Goal: Information Seeking & Learning: Learn about a topic

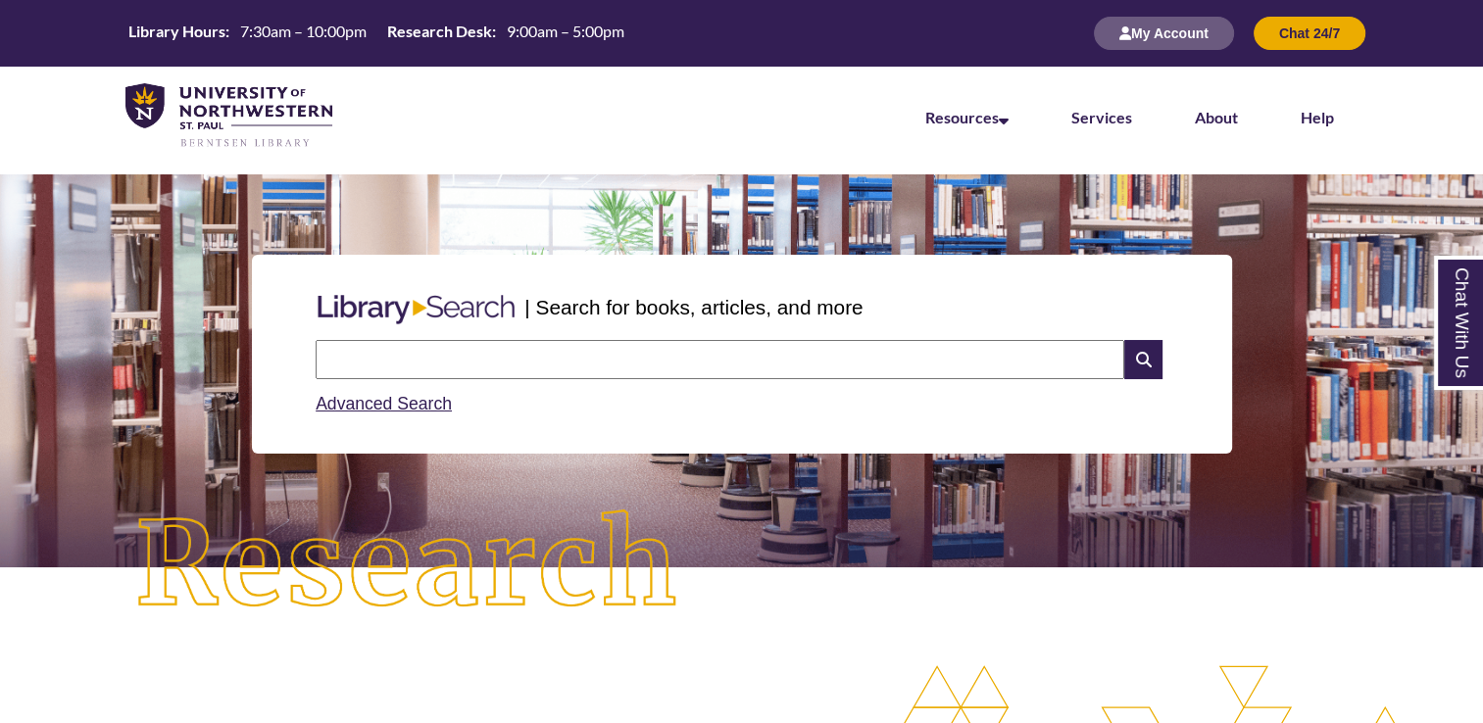
click at [649, 347] on input "text" at bounding box center [720, 359] width 808 height 39
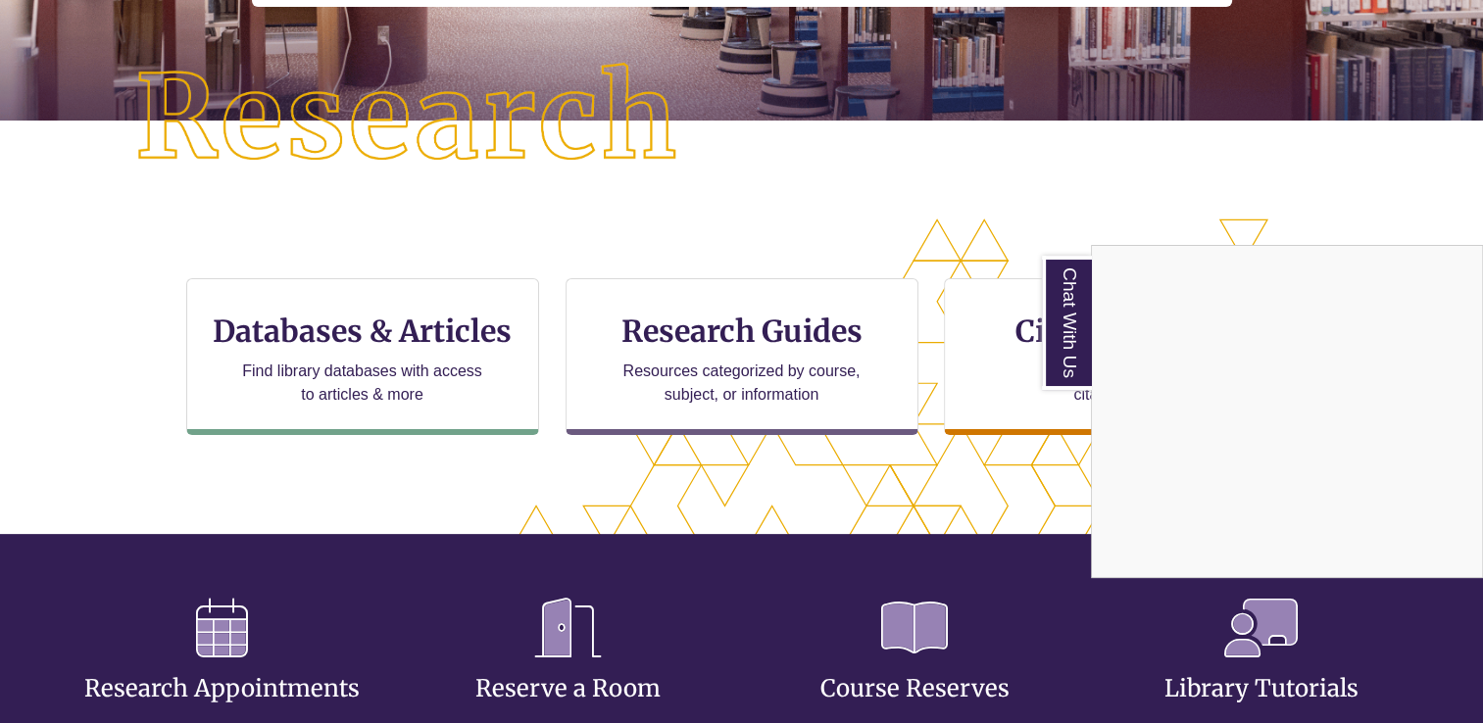
scroll to position [640, 1315]
click at [452, 324] on div "Chat With Us" at bounding box center [741, 361] width 1483 height 723
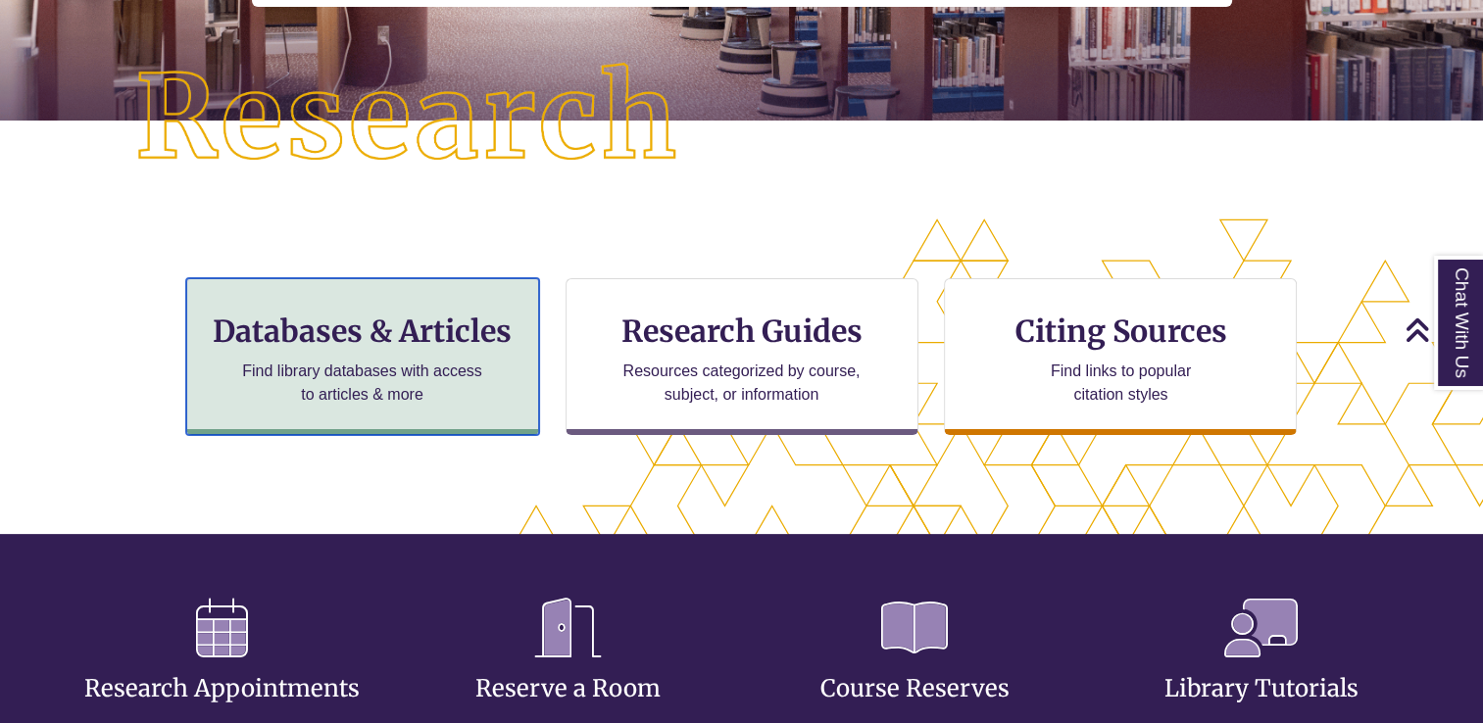
click at [424, 323] on h3 "Databases & Articles" at bounding box center [362, 331] width 319 height 37
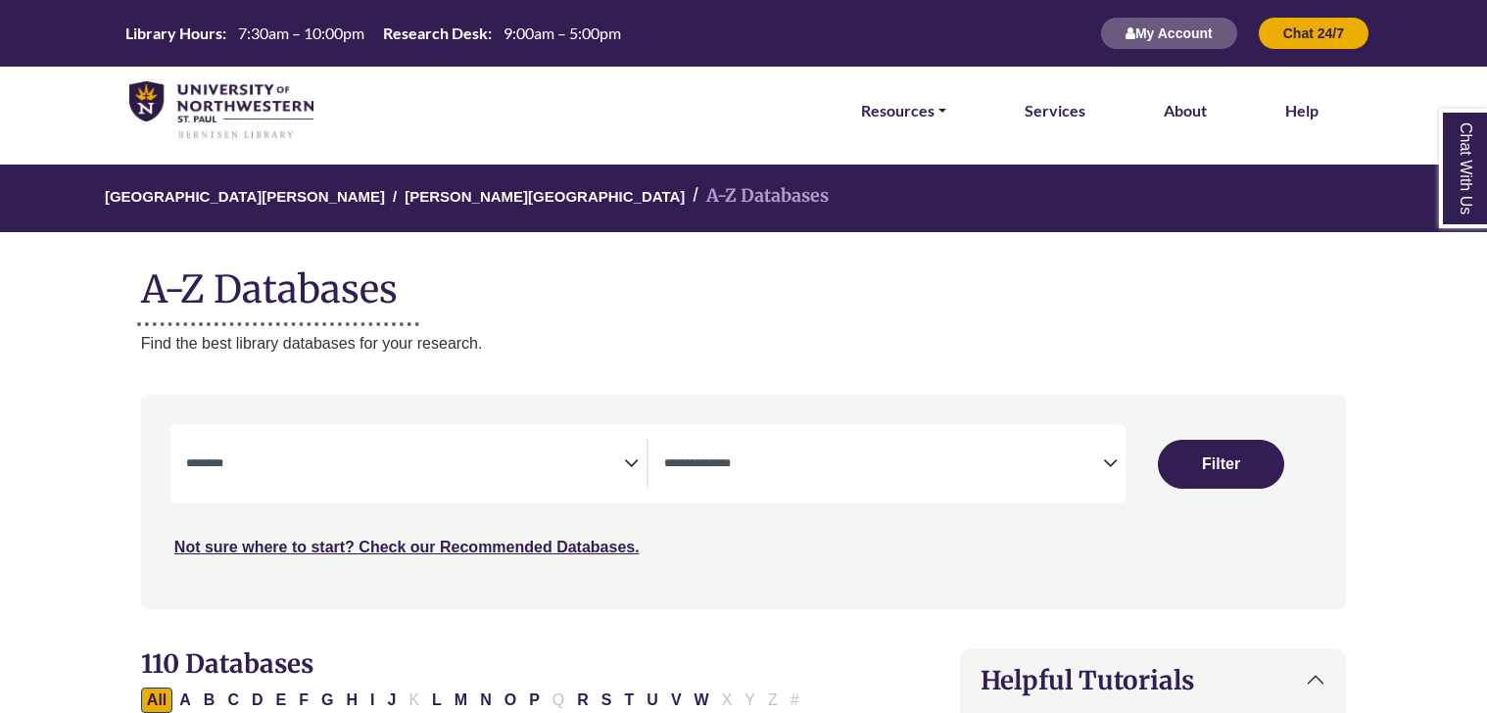
select select "Database Subject Filter"
select select "Database Types Filter"
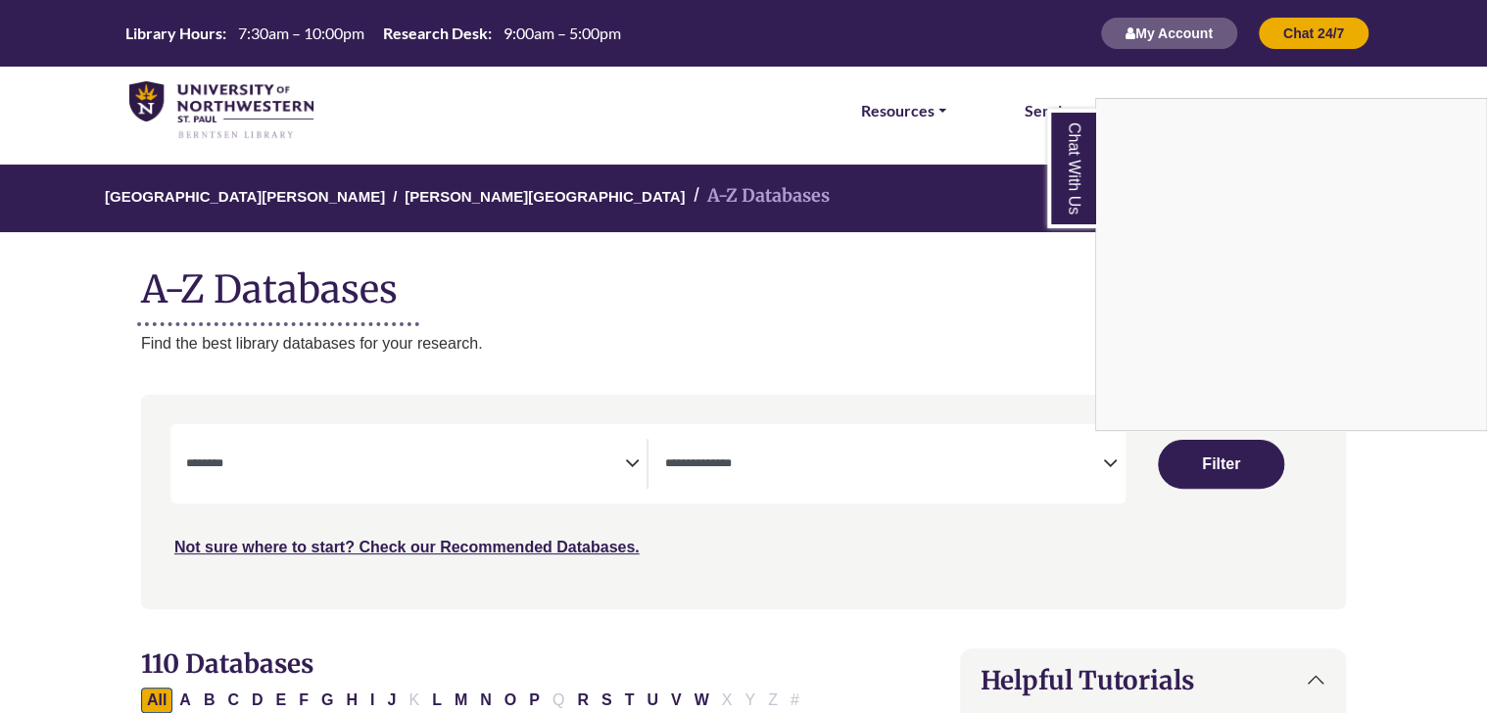
scroll to position [184, 0]
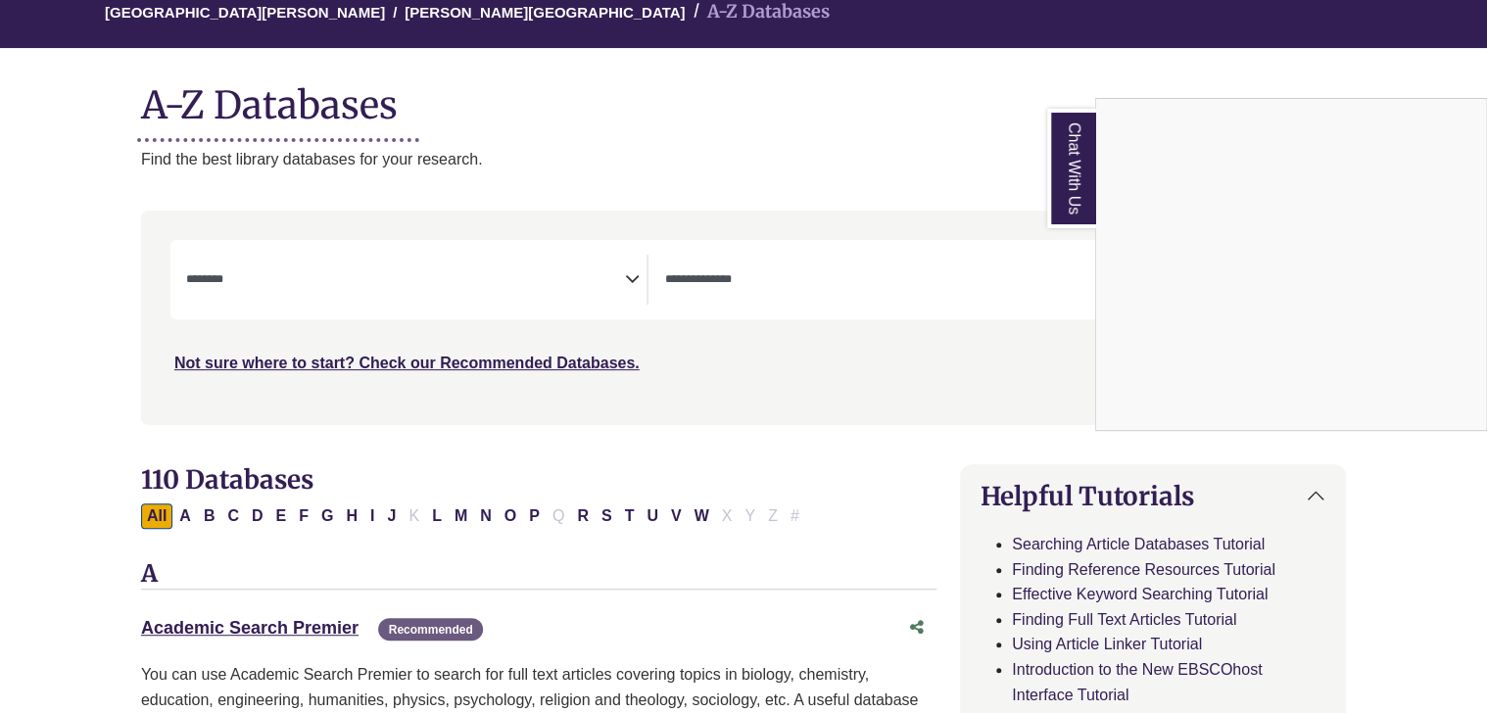
click at [510, 318] on div "Chat With Us" at bounding box center [743, 356] width 1487 height 713
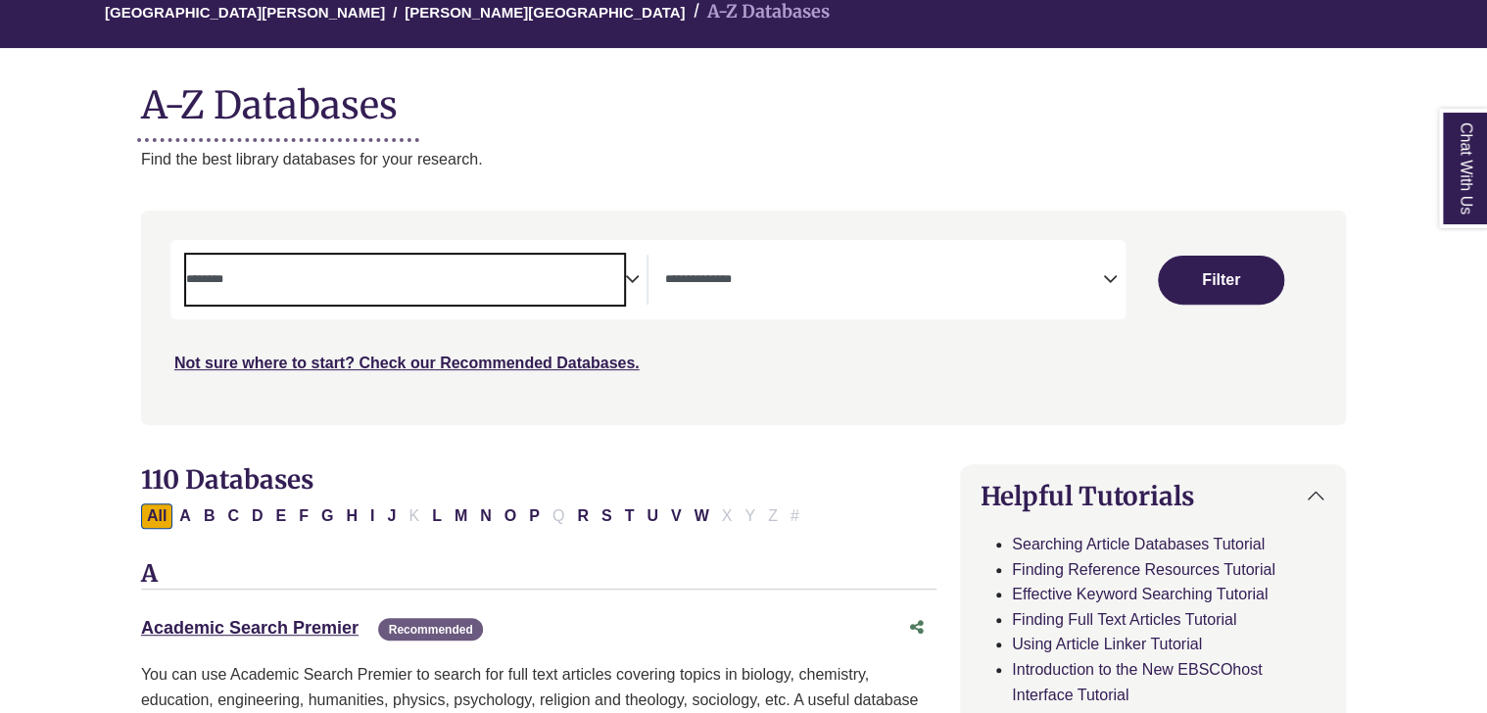
click at [507, 300] on span "Search filters" at bounding box center [405, 280] width 439 height 50
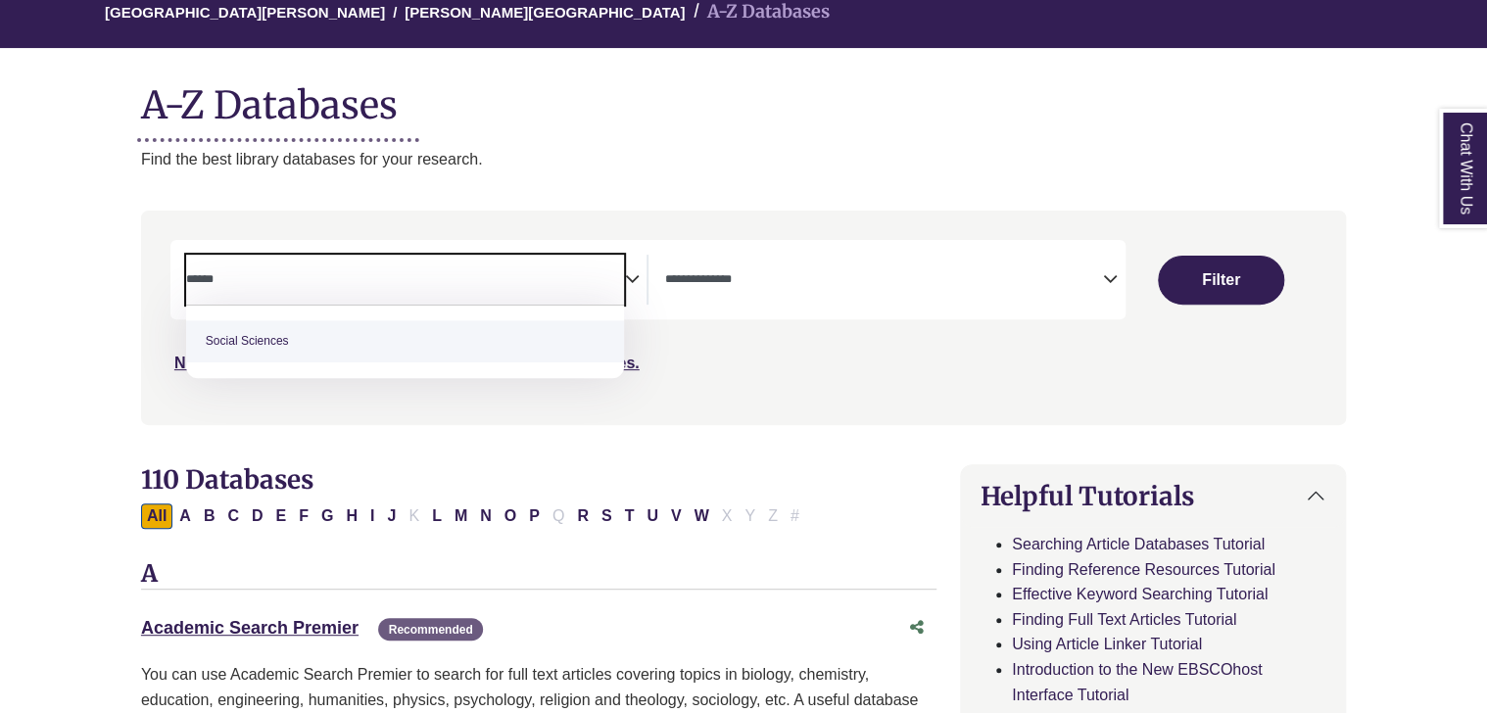
type textarea "******"
select select "******"
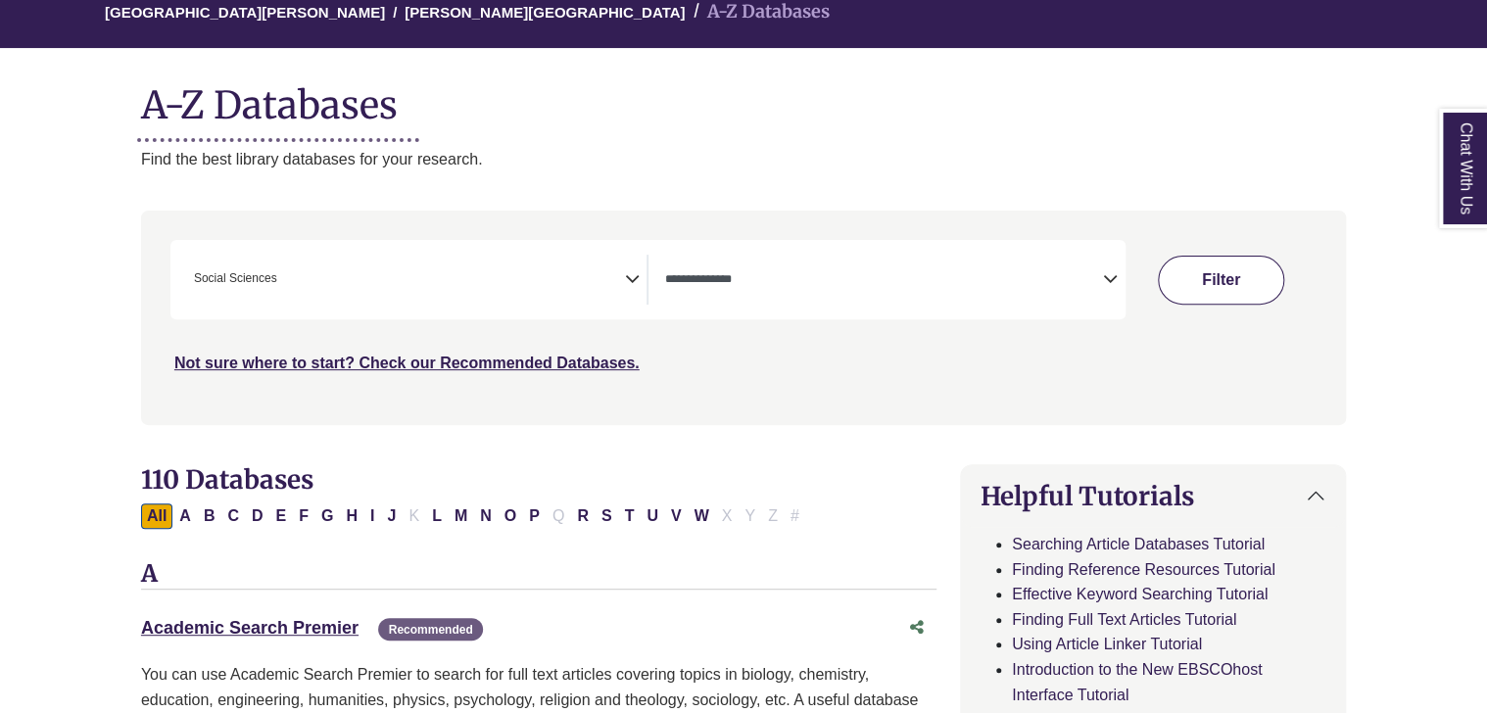
click at [1196, 270] on button "Filter" at bounding box center [1220, 280] width 125 height 49
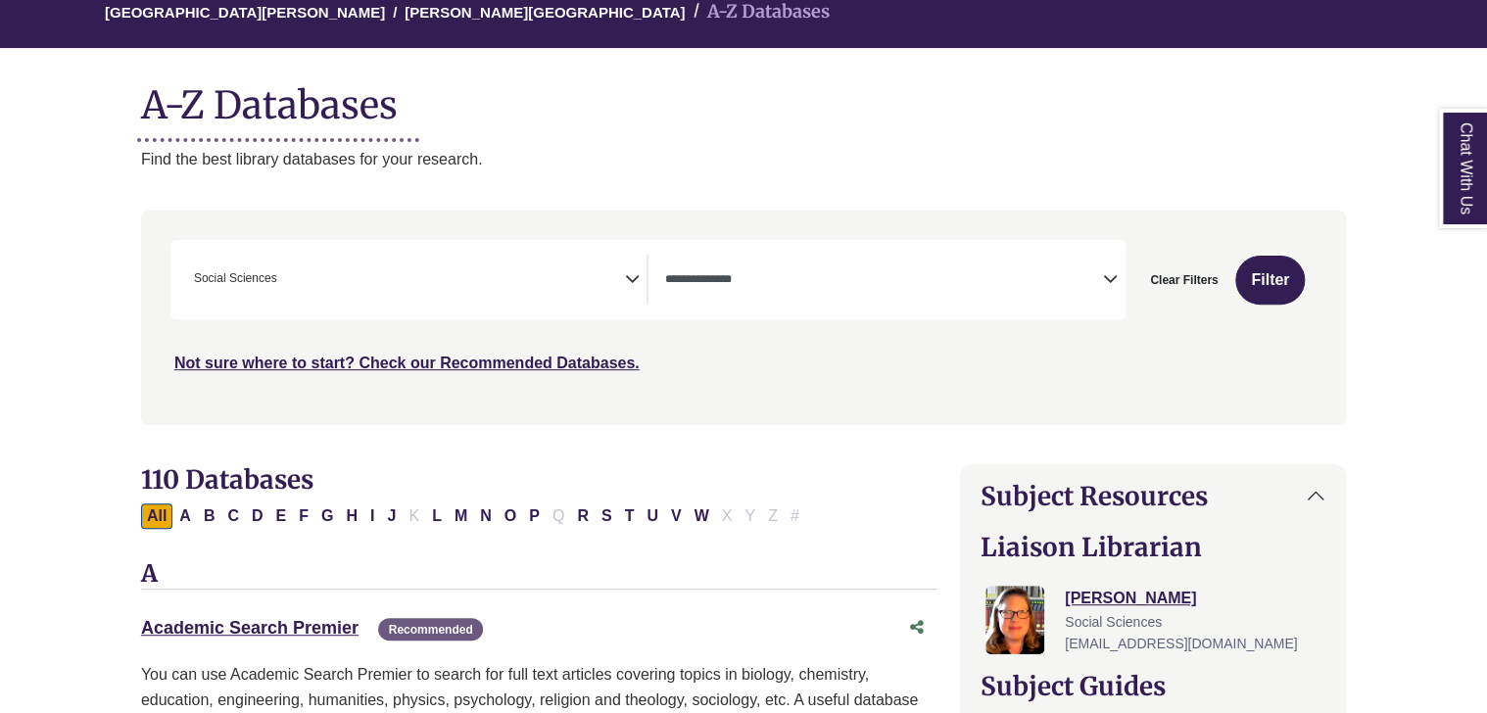
select select "Database Types Filter"
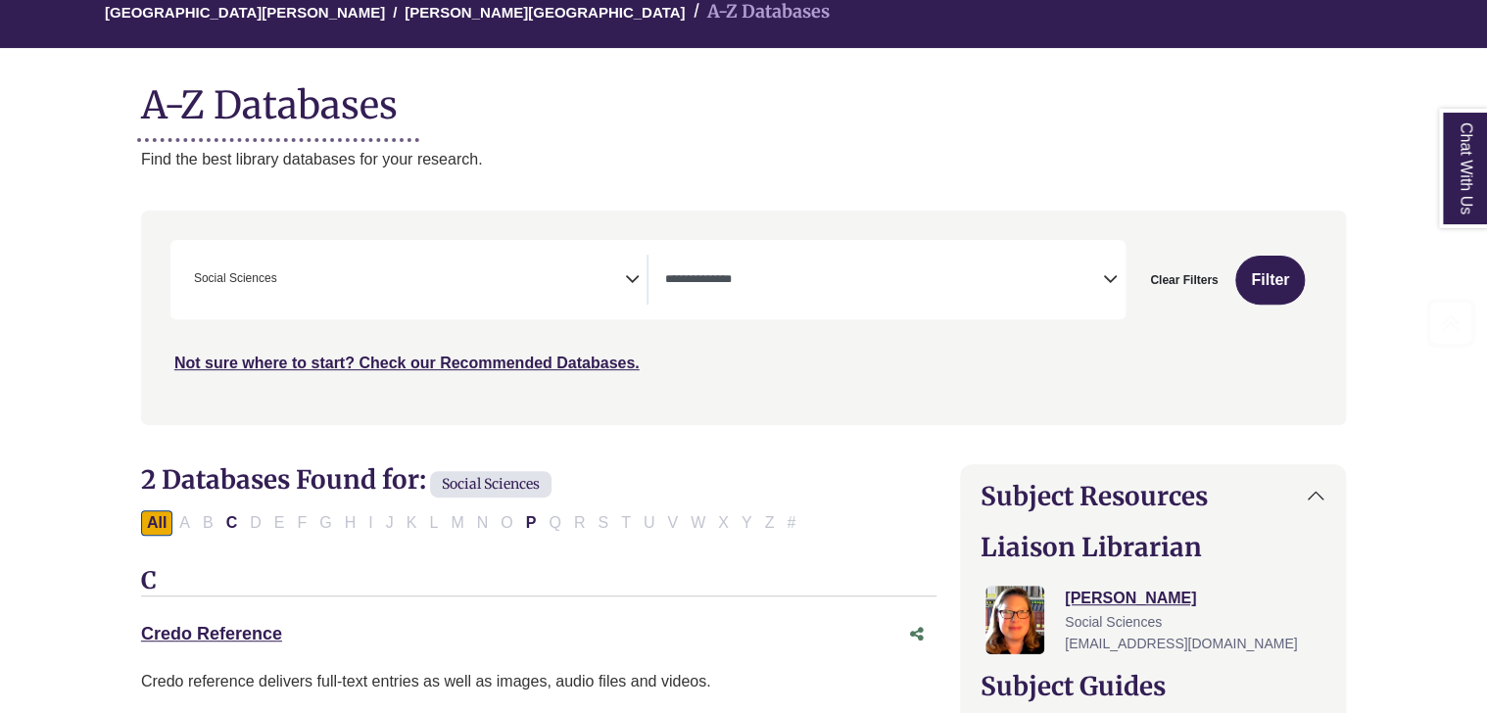
scroll to position [580, 0]
